Goal: Transaction & Acquisition: Purchase product/service

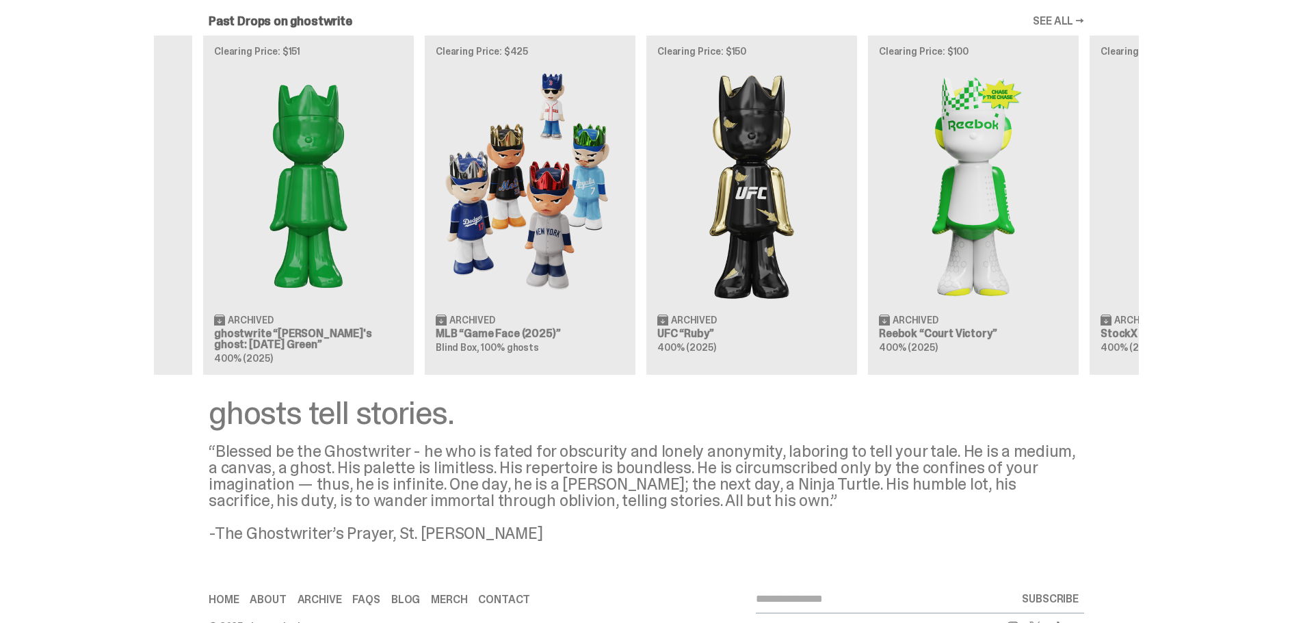
scroll to position [0, 443]
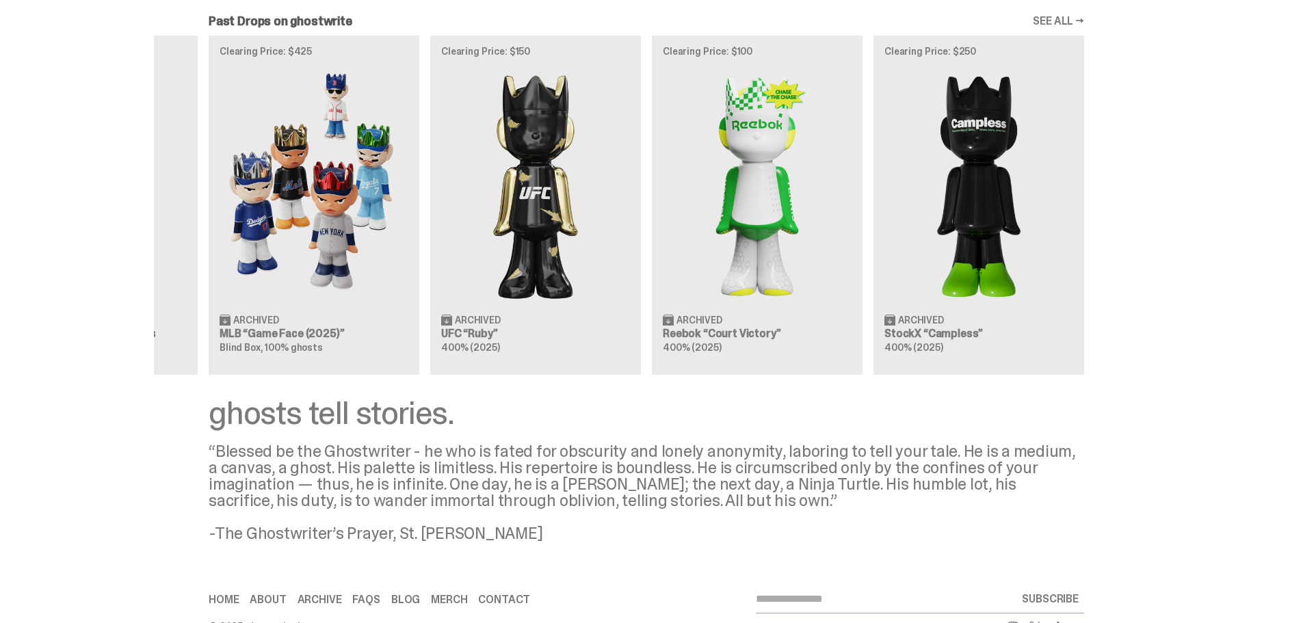
click at [530, 350] on div "Clearing Price: $356 Archived ghostwrite “Two” 400% (2025) Clearing Price: $151…" at bounding box center [646, 205] width 985 height 339
click at [438, 306] on div "Clearing Price: $356 Archived ghostwrite “Two” 400% (2025) Clearing Price: $151…" at bounding box center [646, 205] width 985 height 339
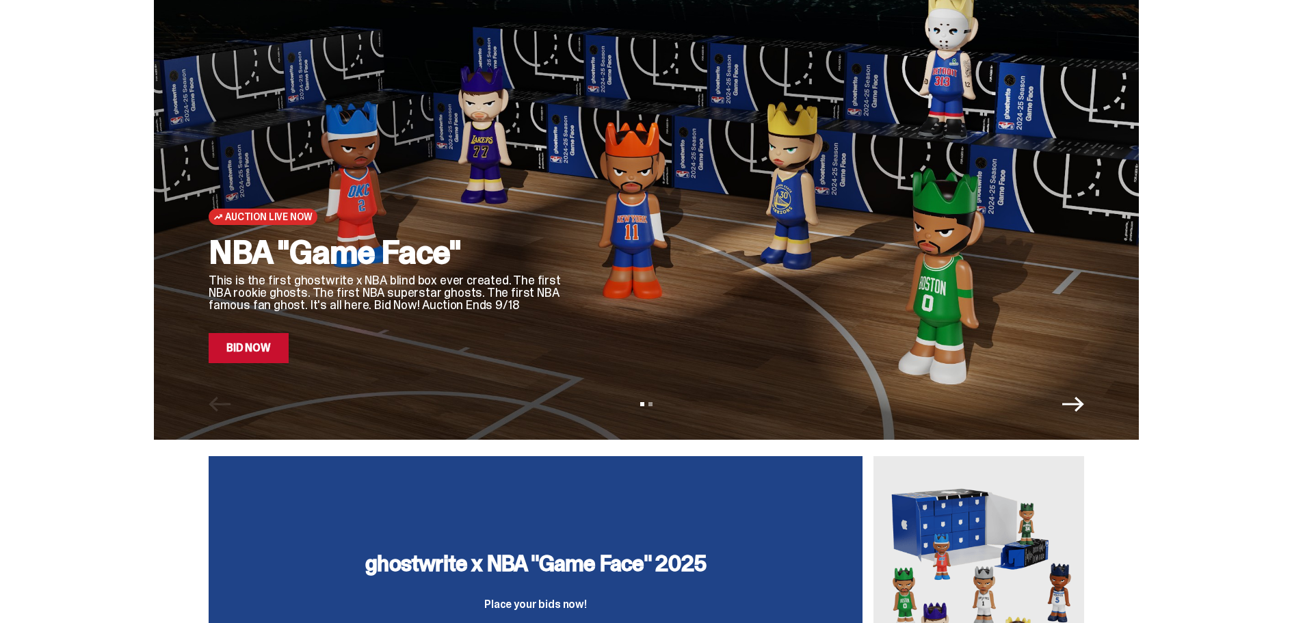
scroll to position [342, 0]
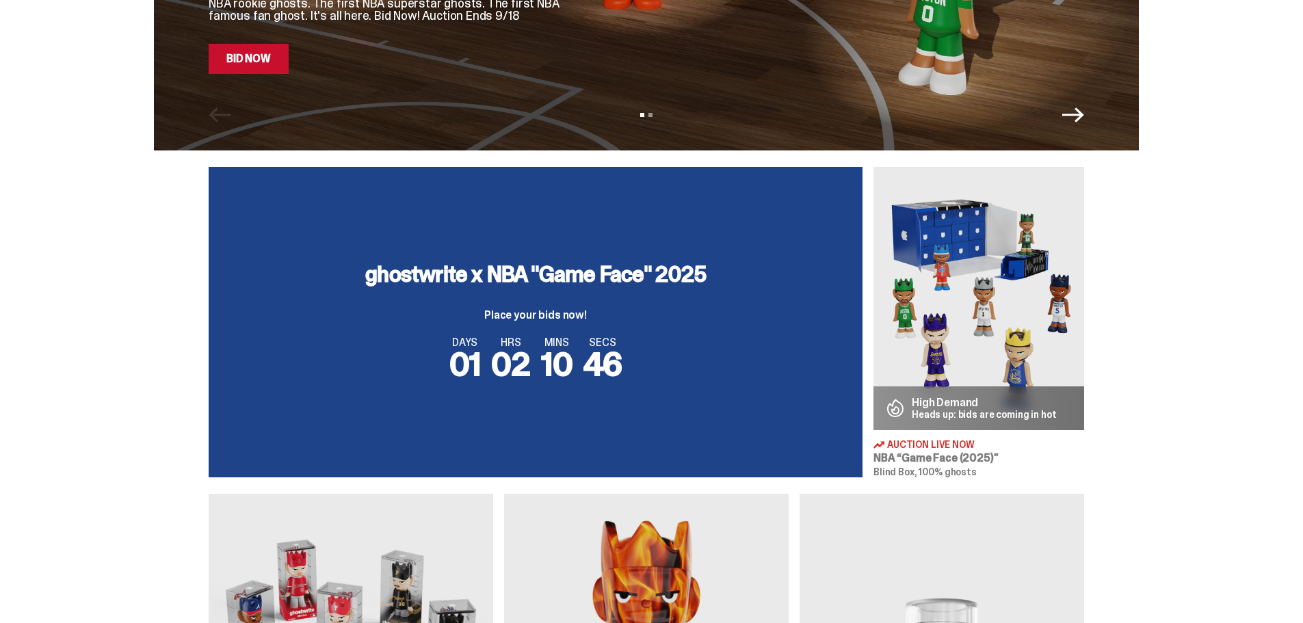
click at [959, 289] on img at bounding box center [978, 298] width 211 height 263
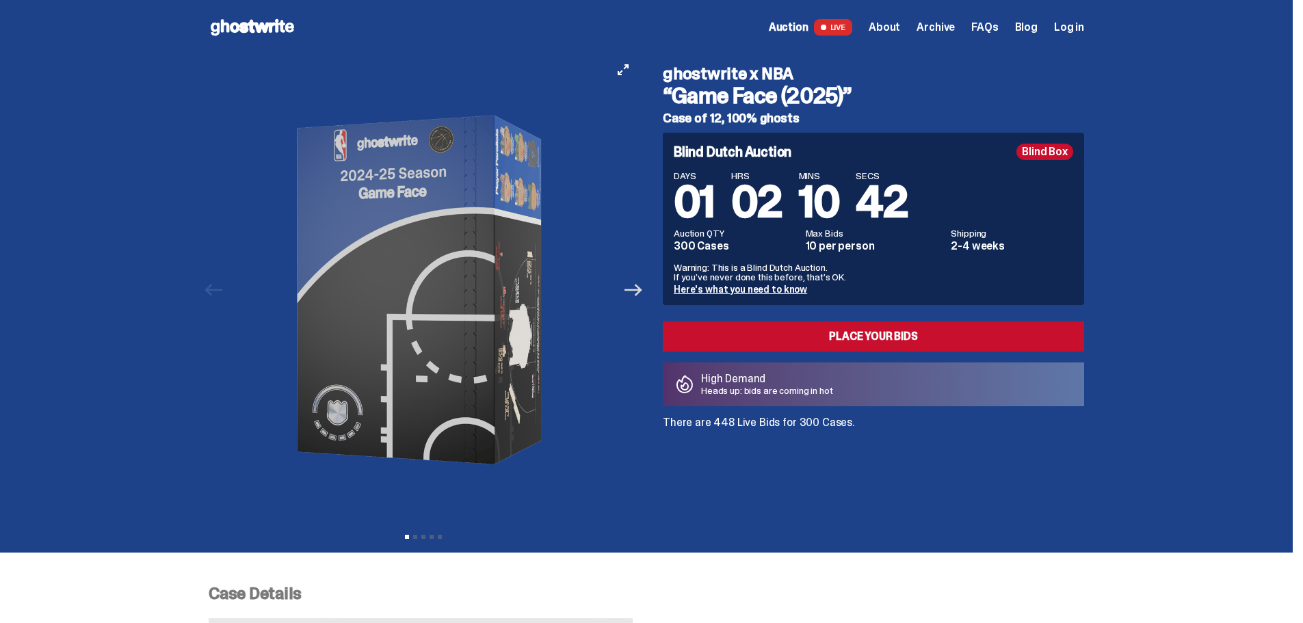
click at [635, 290] on icon "Next" at bounding box center [633, 290] width 18 height 12
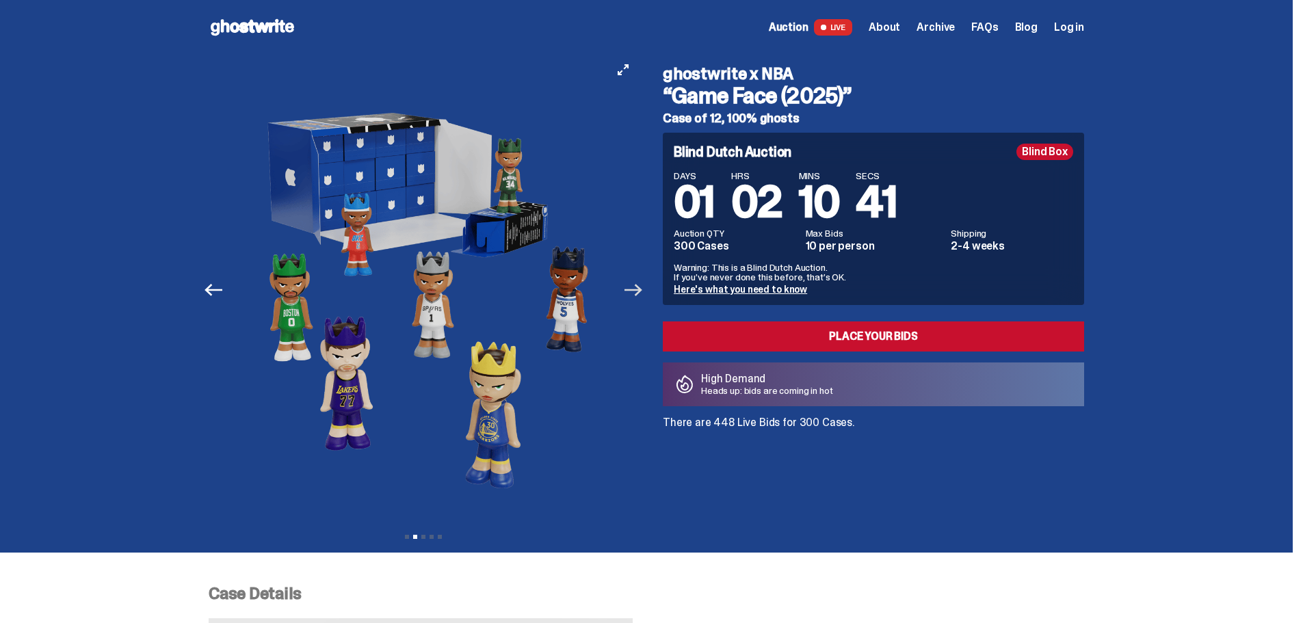
click at [635, 290] on icon "Next" at bounding box center [633, 290] width 18 height 12
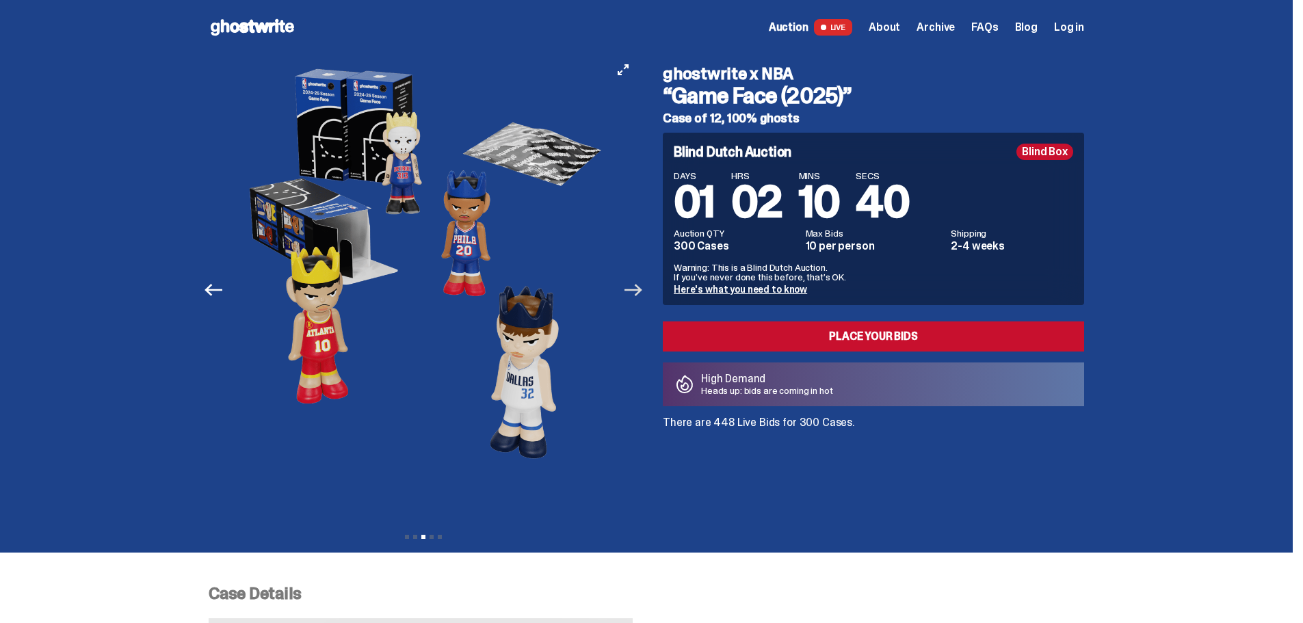
click at [632, 291] on icon "Next" at bounding box center [633, 290] width 18 height 12
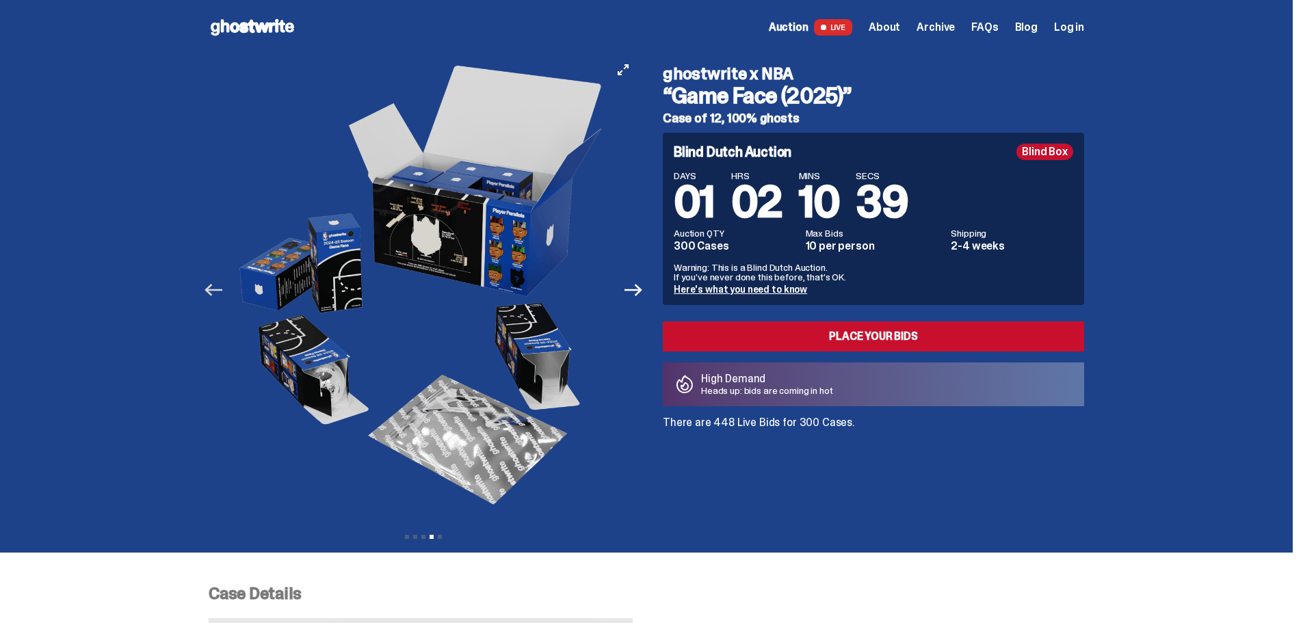
click at [215, 292] on icon "Previous" at bounding box center [213, 290] width 18 height 18
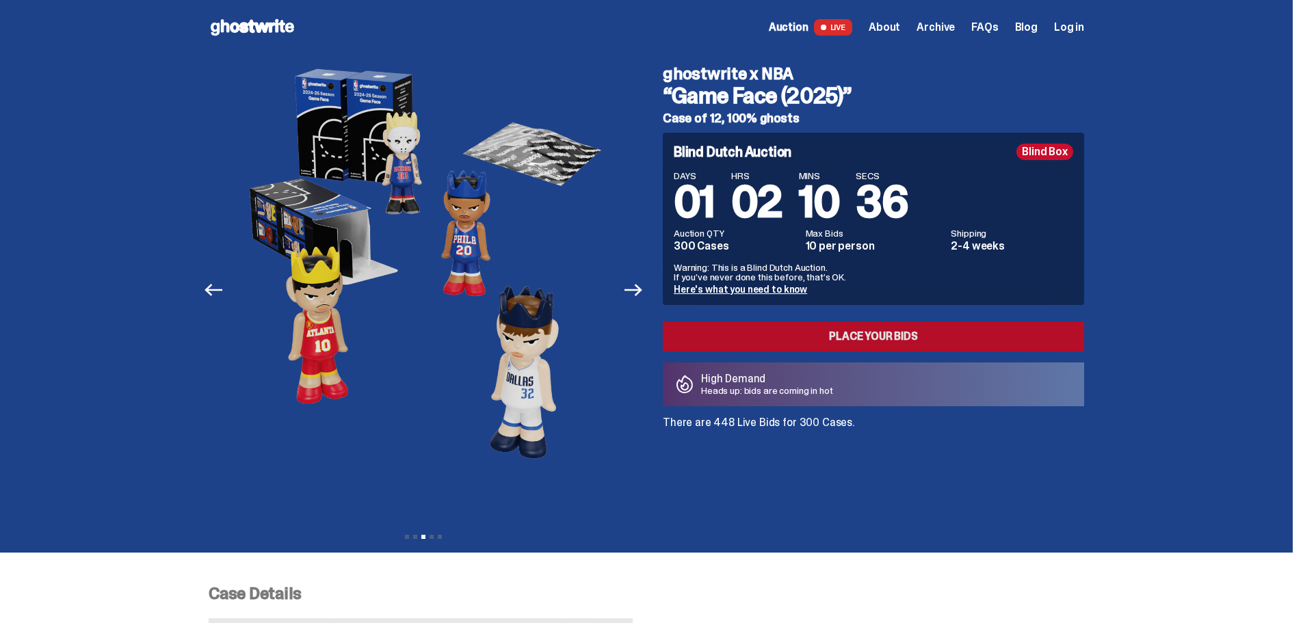
click at [776, 333] on link "Place your Bids" at bounding box center [873, 336] width 421 height 30
